Goal: Task Accomplishment & Management: Manage account settings

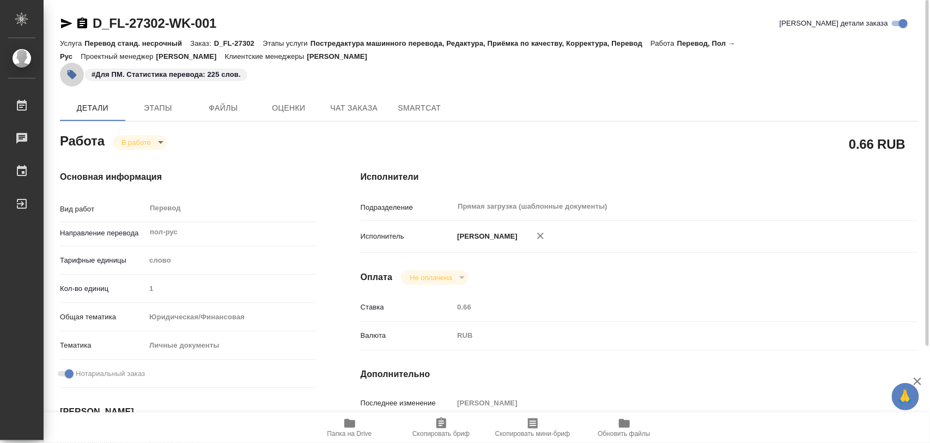
click at [72, 70] on icon "button" at bounding box center [71, 74] width 11 height 11
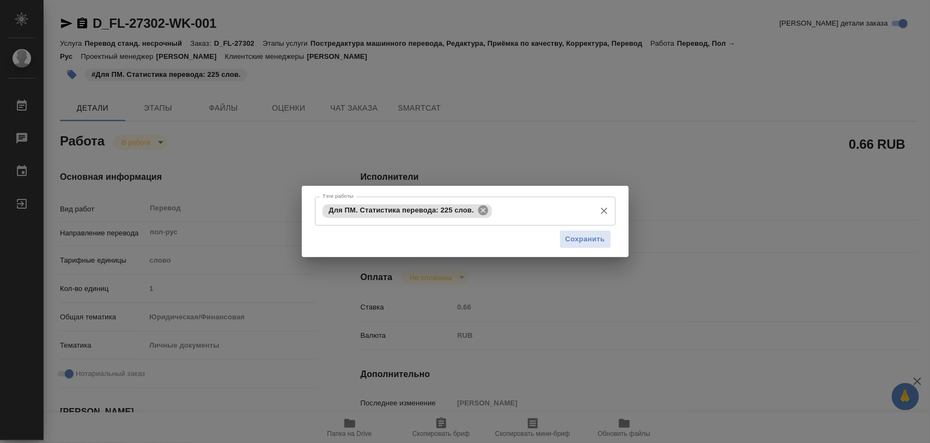
click at [487, 208] on icon at bounding box center [484, 210] width 10 height 10
click at [487, 208] on input "Тэги работы" at bounding box center [455, 211] width 270 height 19
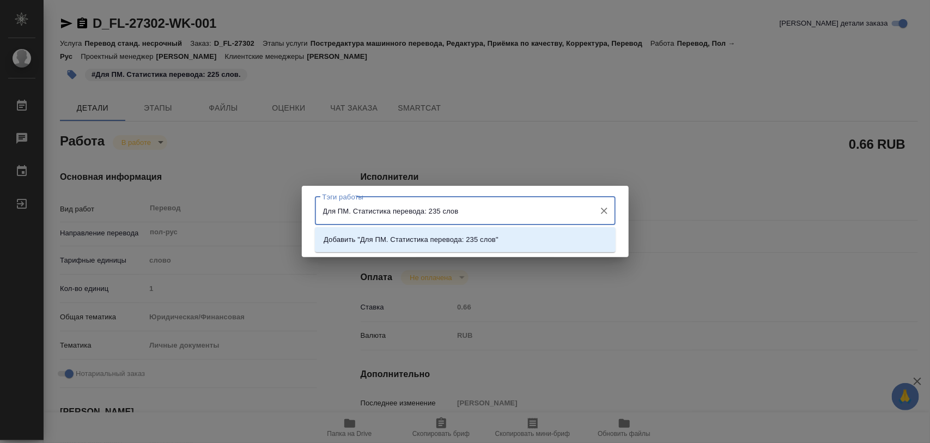
type input "Для ПМ. Статистика перевода: 235 слов."
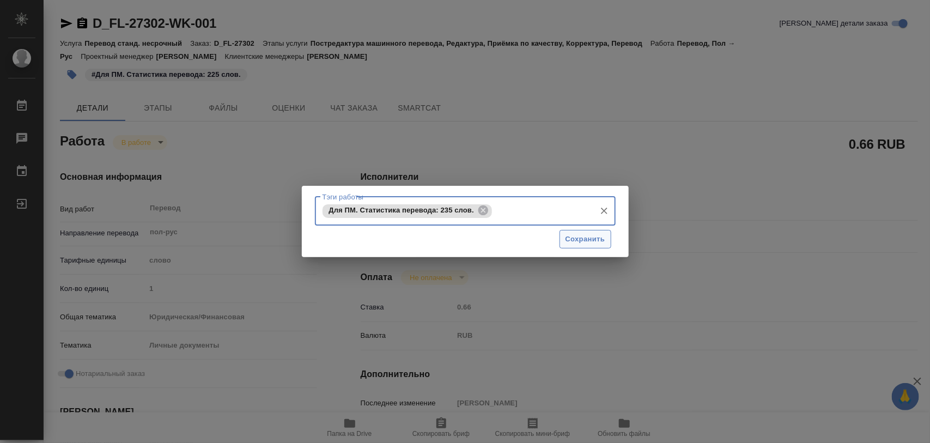
click at [603, 240] on span "Сохранить" at bounding box center [586, 239] width 40 height 13
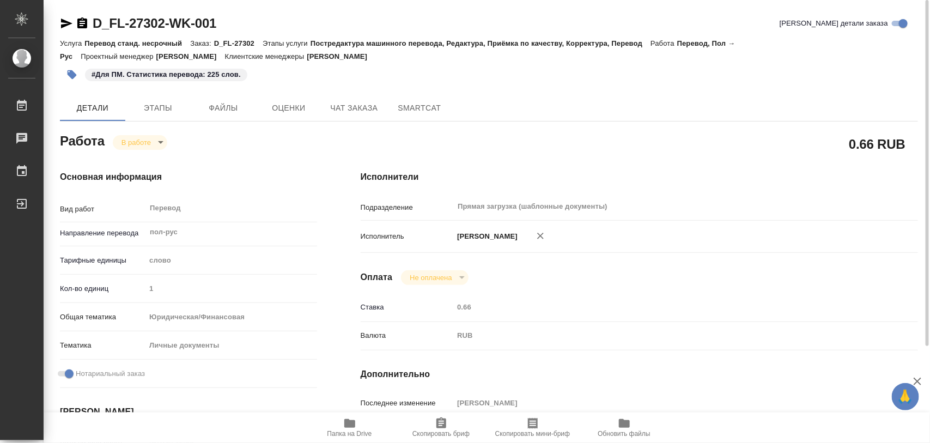
type input "inProgress"
type input "пол-рус"
type input "5a8b1489cc6b4906c91bfd90"
type input "1"
type input "yr-fn"
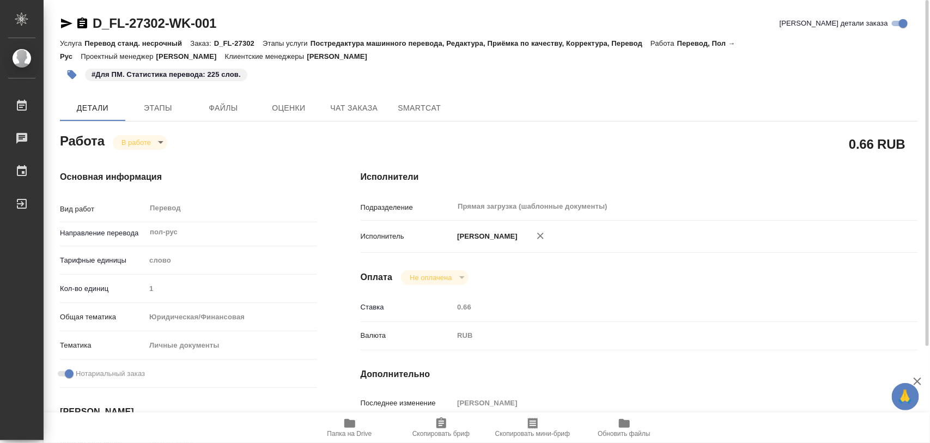
type input "5a8b8b956a9677013d343cfe"
checkbox input "true"
type input "[DATE] 12:59"
type input "[DATE] 13:08"
type input "[DATE] 11:00"
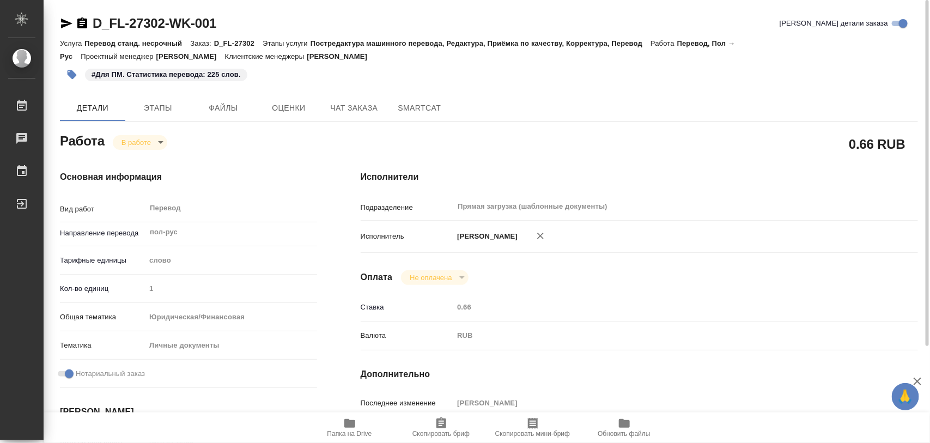
type input "[DATE] 11:00"
type input "Прямая загрузка (шаблонные документы)"
type input "notPayed"
type input "0.66"
type input "RUB"
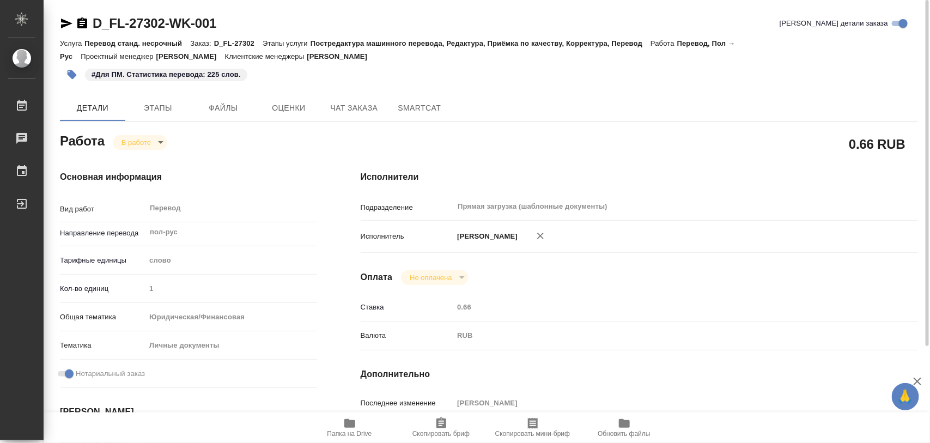
type input "[PERSON_NAME]"
type input "D_FL-27302"
type input "Перевод станд. несрочный"
type input "Постредактура машинного перевода, Редактура, Приёмка по качеству, Корректура, П…"
type input "[PERSON_NAME]"
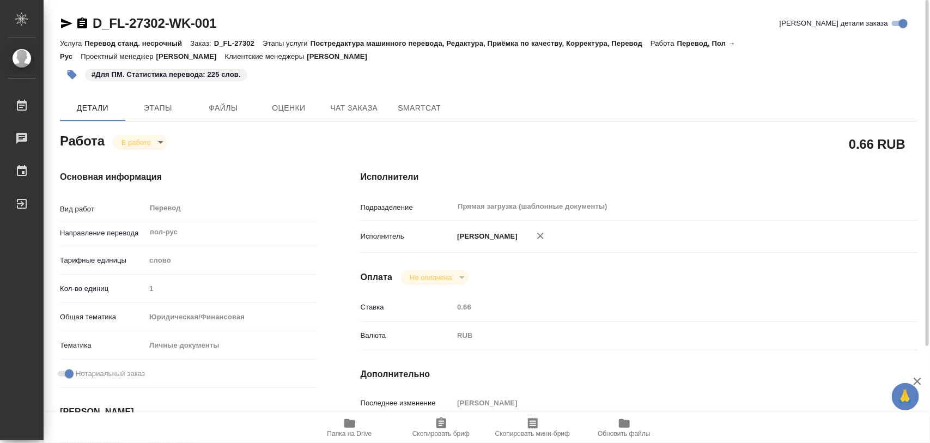
type input "/Clients/FL_D/Orders/D_FL-27302"
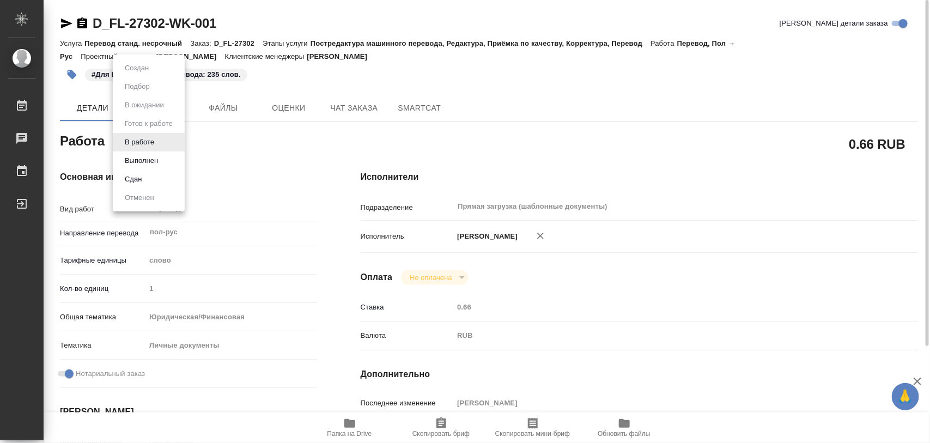
click at [158, 146] on body "🙏 .cls-1 fill:#fff; AWATERA Iglakov Maksim Работы 0 Чаты График Выйти D_FL-2730…" at bounding box center [465, 221] width 930 height 443
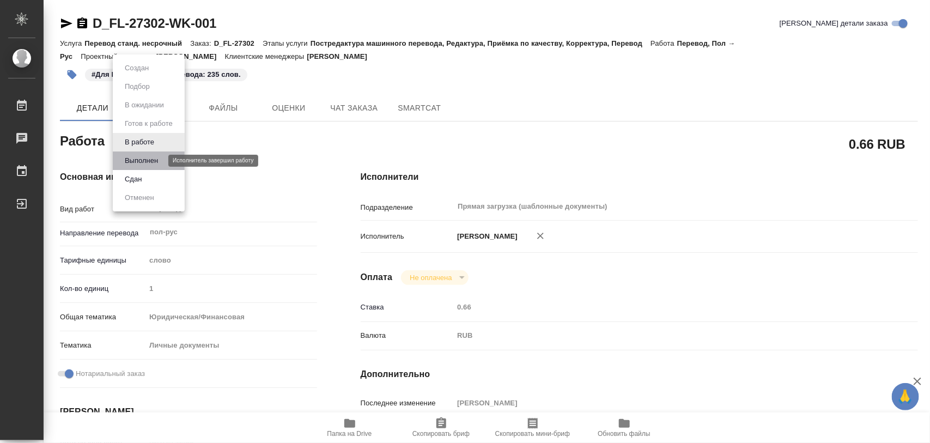
click at [153, 155] on button "Выполнен" at bounding box center [142, 161] width 40 height 12
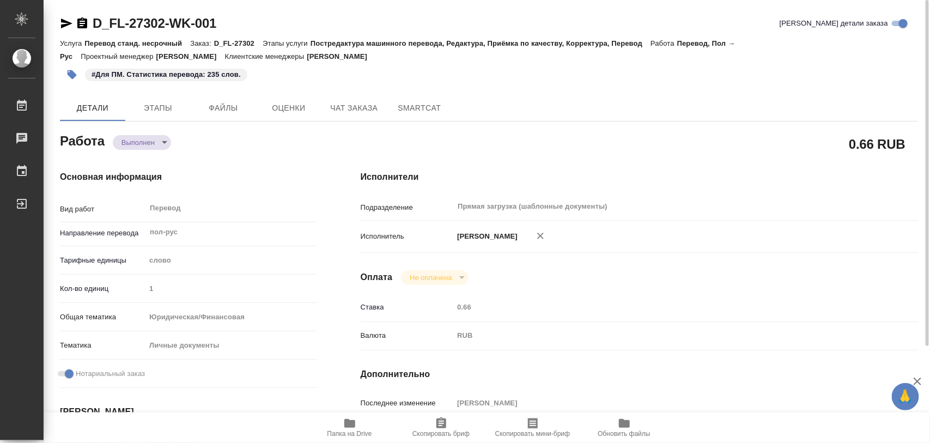
type textarea "x"
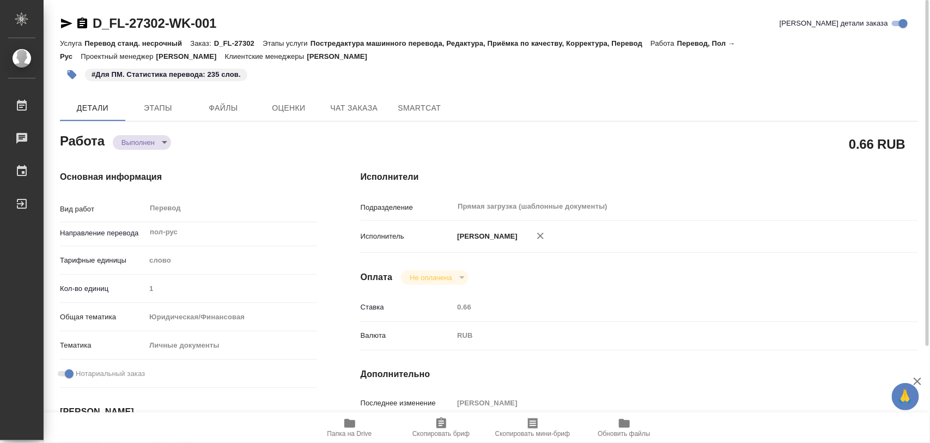
type textarea "x"
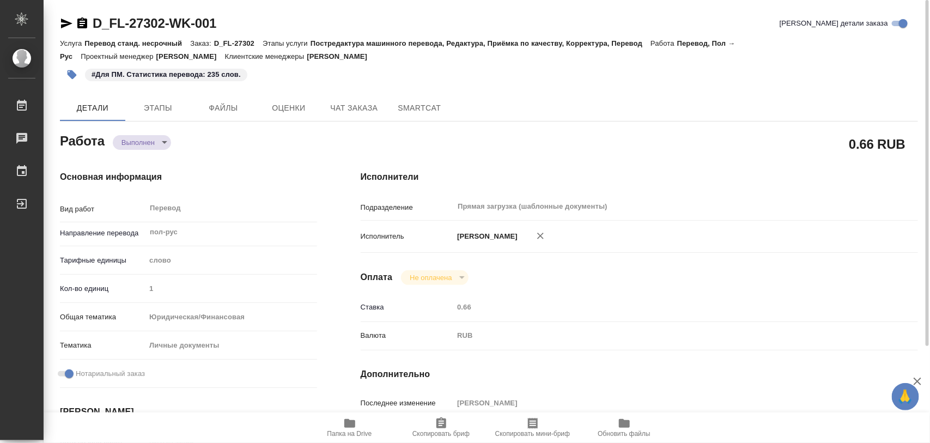
type textarea "x"
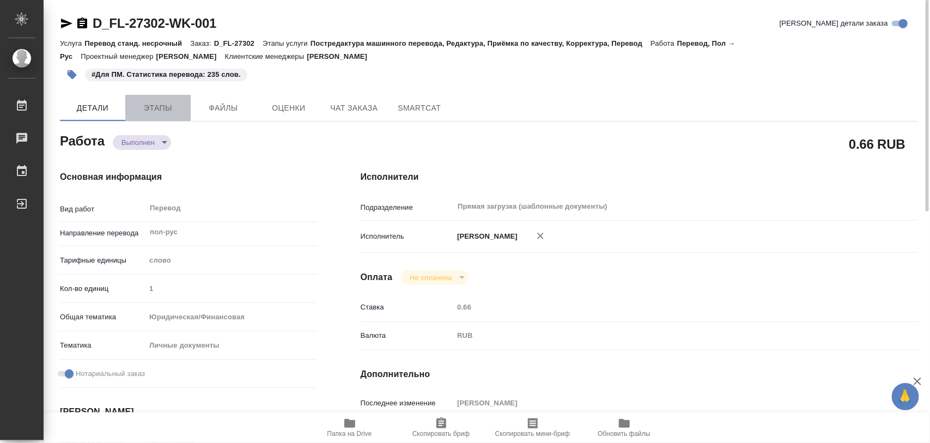
click at [156, 104] on span "Этапы" at bounding box center [158, 108] width 52 height 14
